Goal: Task Accomplishment & Management: Manage account settings

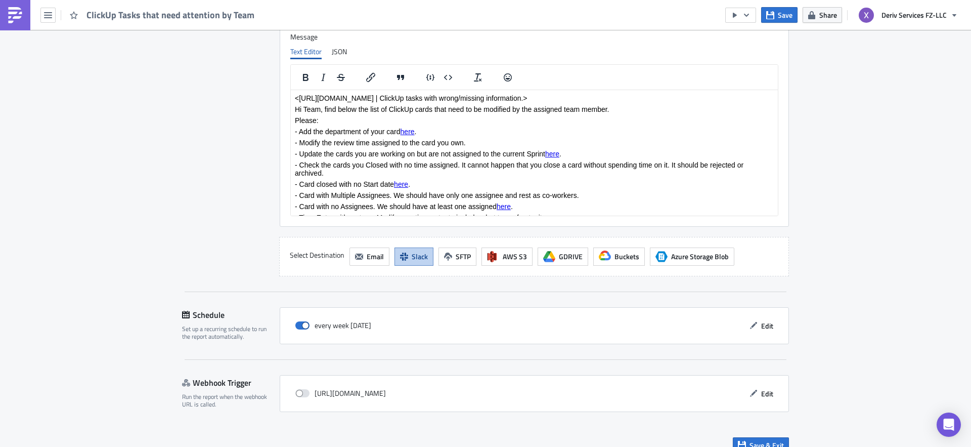
scroll to position [2437, 0]
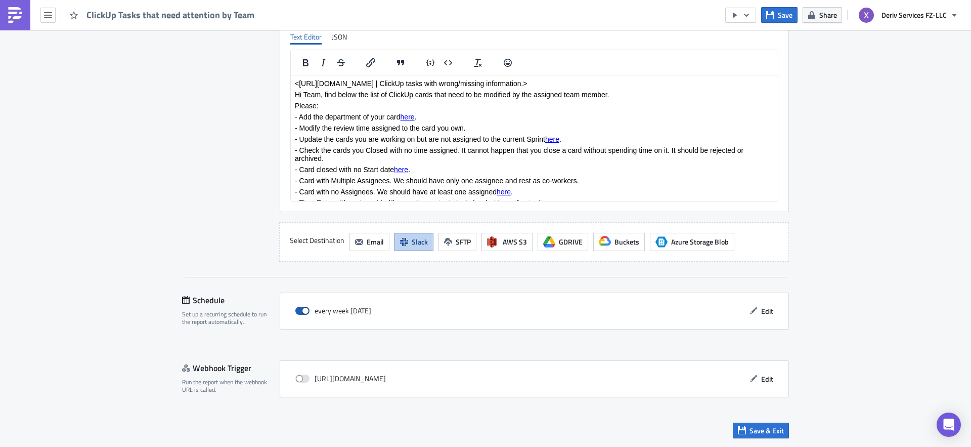
click at [297, 311] on span at bounding box center [302, 310] width 14 height 8
click at [297, 311] on input "checkbox" at bounding box center [300, 311] width 7 height 7
checkbox input "false"
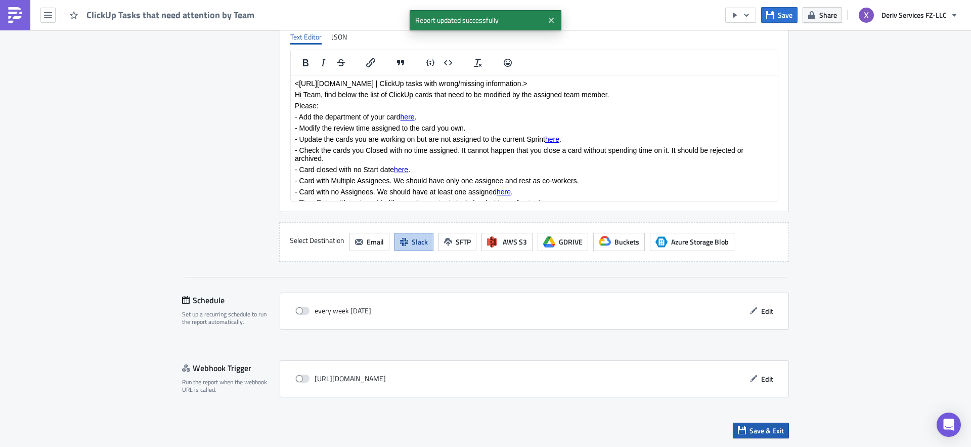
click at [744, 428] on button "Save & Exit" at bounding box center [761, 430] width 56 height 16
